Goal: Task Accomplishment & Management: Manage account settings

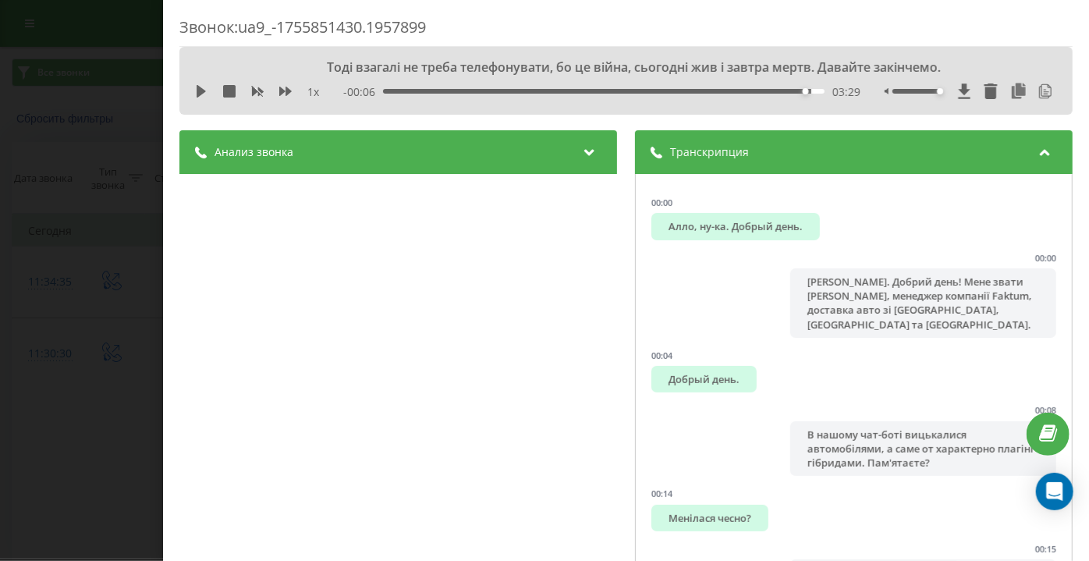
scroll to position [709, 0]
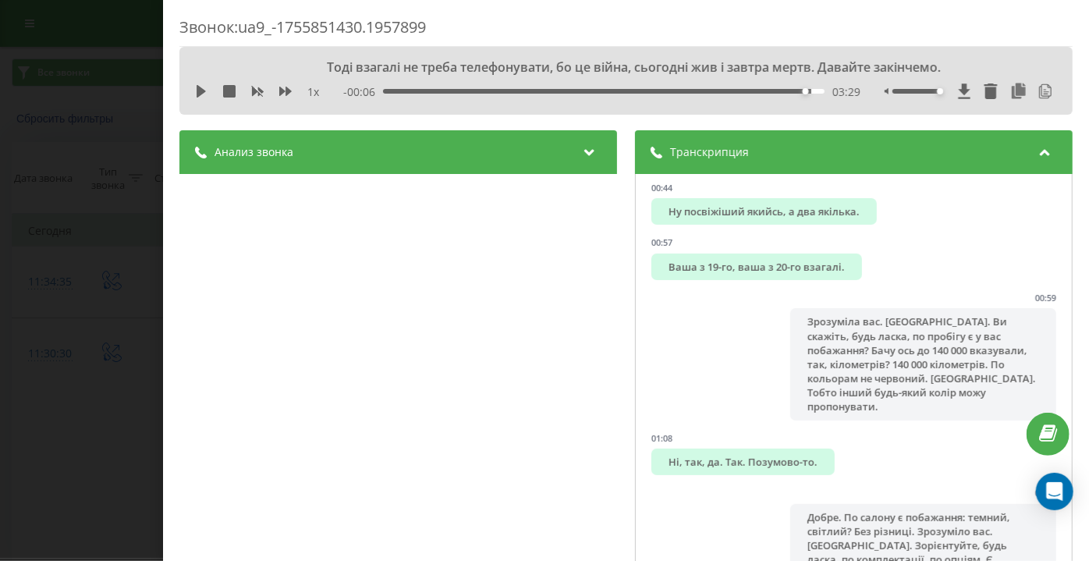
click at [120, 120] on div "Звонок : ua9_-1755851430.1957899 Тоді взагалі не треба телефонувати, бо це війн…" at bounding box center [544, 280] width 1089 height 561
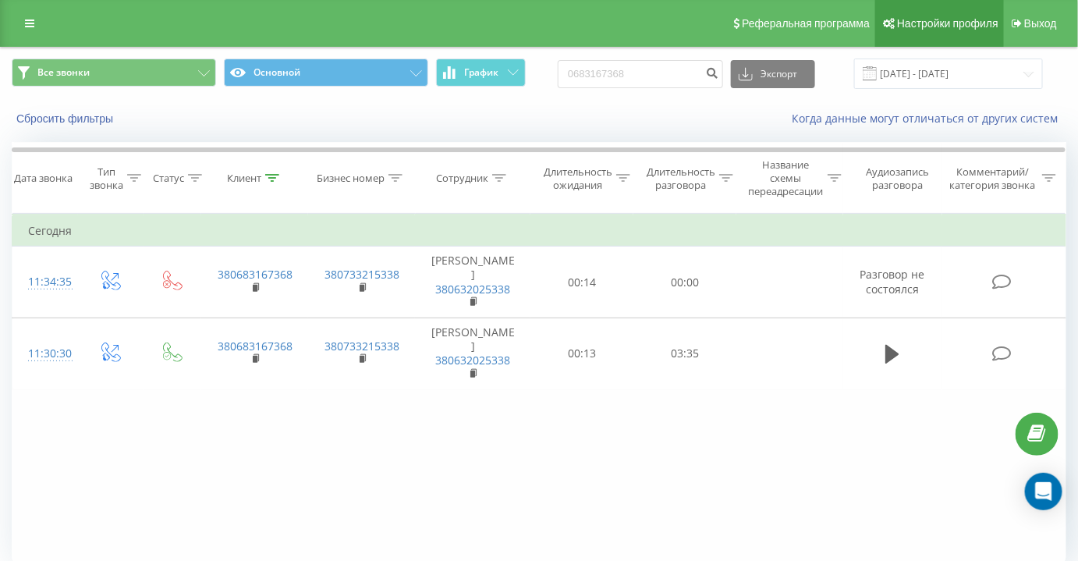
click at [943, 19] on span "Настройки профиля" at bounding box center [947, 23] width 101 height 12
